Goal: Task Accomplishment & Management: Manage account settings

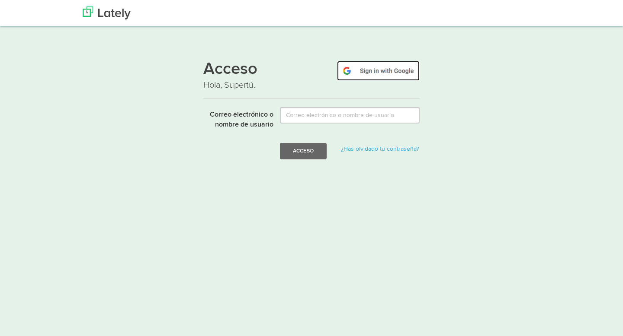
click at [393, 70] on img at bounding box center [378, 71] width 83 height 20
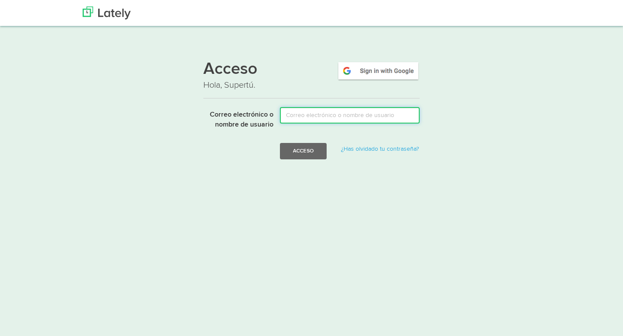
click at [302, 118] on input "Correo electrónico o nombre de usuario" at bounding box center [350, 115] width 140 height 16
type input "direccion@cemmez.org.mx"
click at [280, 143] on button "Acceso" at bounding box center [303, 151] width 47 height 16
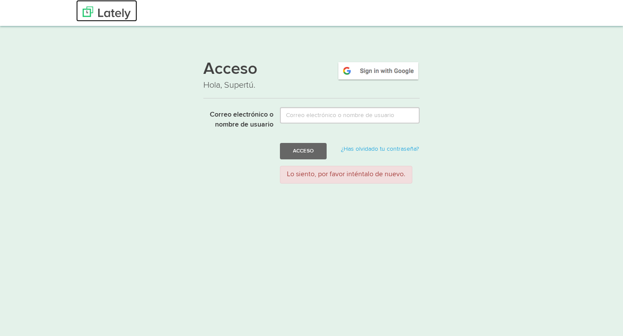
click at [108, 12] on img at bounding box center [107, 12] width 48 height 13
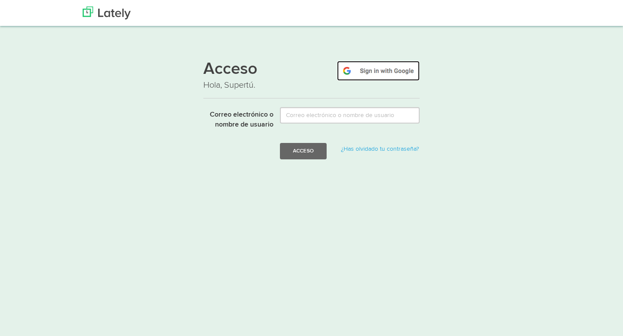
click at [377, 70] on img at bounding box center [378, 71] width 83 height 20
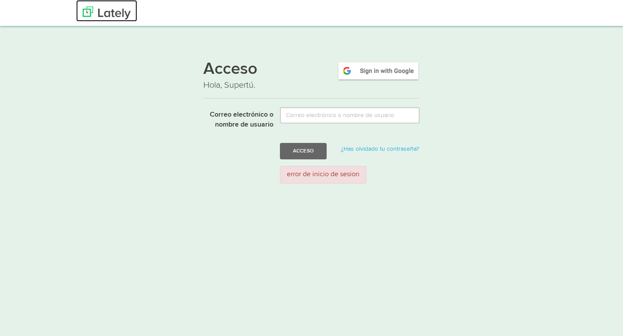
click at [103, 9] on img at bounding box center [107, 12] width 48 height 13
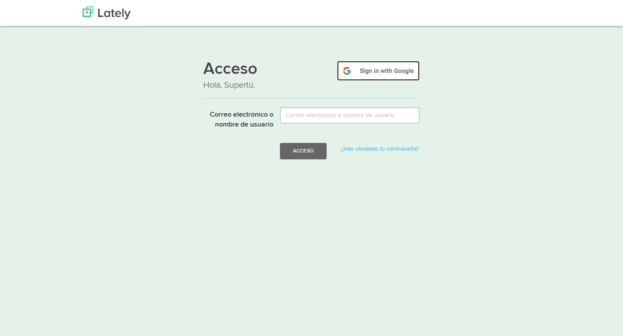
click at [367, 67] on img at bounding box center [378, 71] width 83 height 20
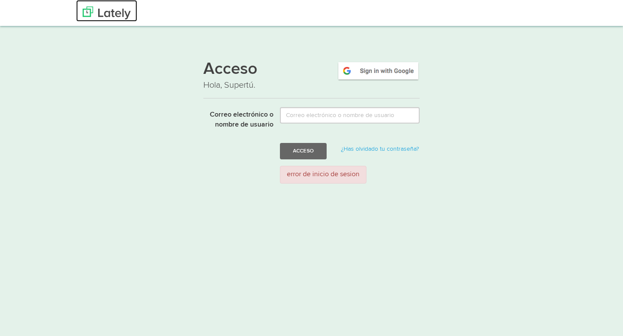
click at [113, 19] on img at bounding box center [107, 12] width 48 height 13
